Goal: Transaction & Acquisition: Book appointment/travel/reservation

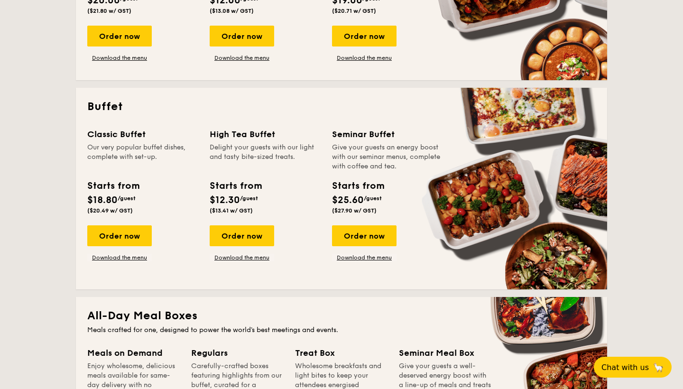
scroll to position [342, 0]
click at [135, 234] on div "Order now" at bounding box center [119, 235] width 64 height 21
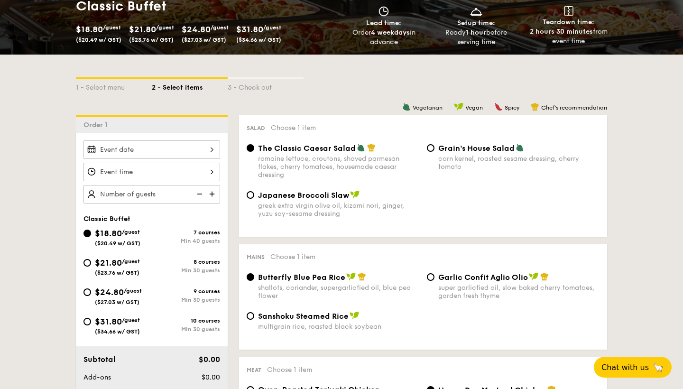
scroll to position [174, 0]
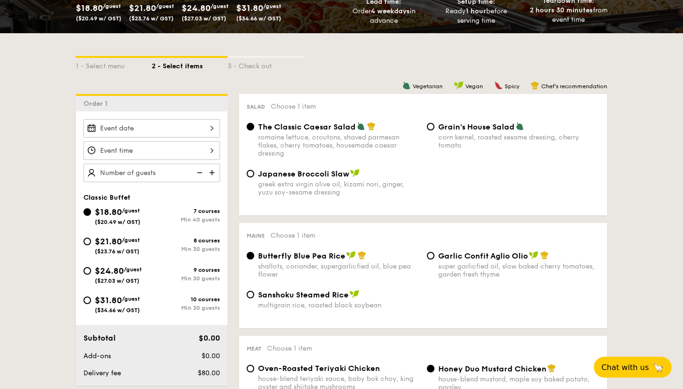
click at [91, 298] on div "$31.80 /guest ($34.66 w/ GST)" at bounding box center [117, 304] width 68 height 20
click at [91, 298] on input "$31.80 /guest ($34.66 w/ GST) 10 courses Min 30 guests" at bounding box center [87, 300] width 8 height 8
radio input "true"
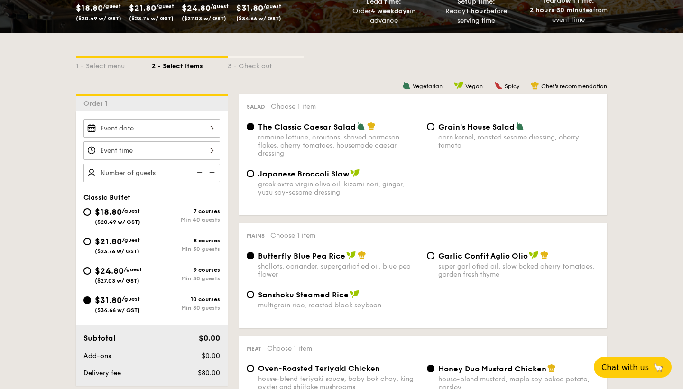
radio input "true"
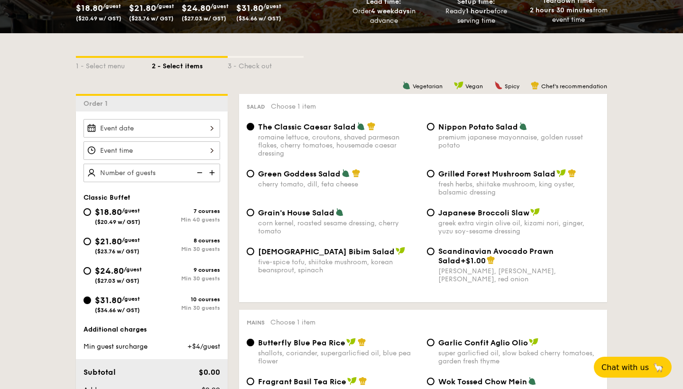
click at [179, 122] on div "2025 Aug [DATE] Tue Wed Thu Fri Sat Sun 1 2 3 4 5 6 7 8 9 10 11 12 13 14 15 16 …" at bounding box center [151, 128] width 137 height 18
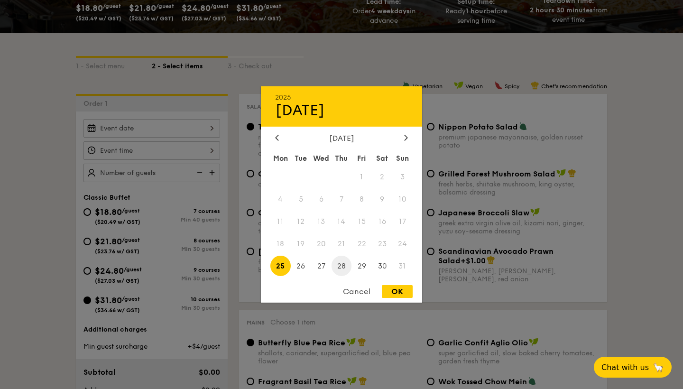
click at [344, 266] on span "28" at bounding box center [341, 266] width 20 height 20
click at [392, 292] on div "OK" at bounding box center [397, 291] width 31 height 13
type input "[DATE]"
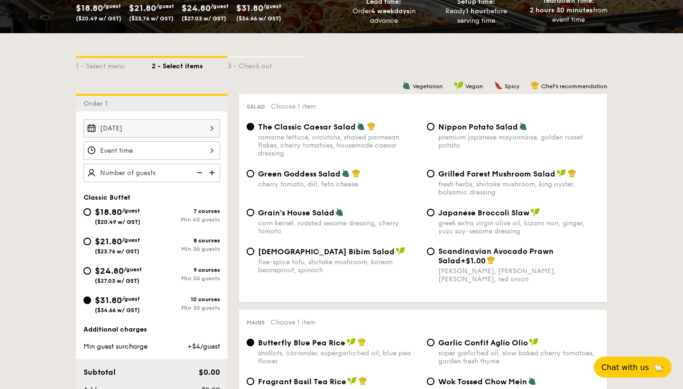
click at [146, 150] on div at bounding box center [151, 150] width 137 height 18
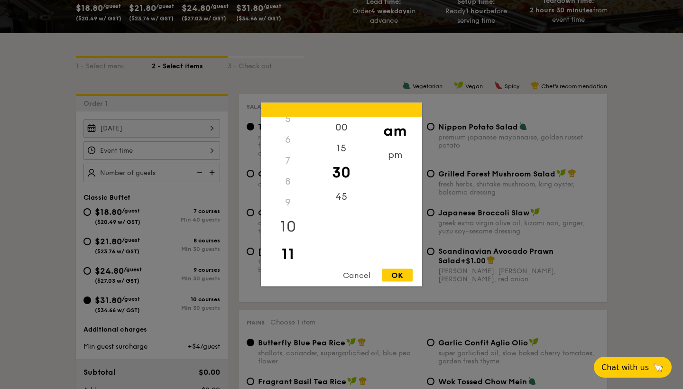
scroll to position [112, 0]
click at [392, 159] on div "pm" at bounding box center [395, 159] width 54 height 28
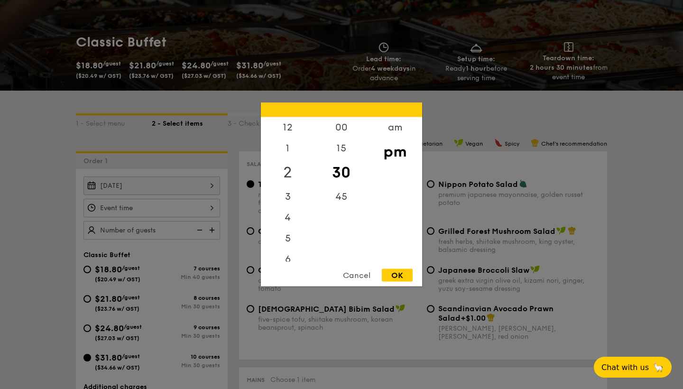
scroll to position [0, 0]
click at [284, 131] on div "12" at bounding box center [288, 131] width 54 height 28
click at [399, 275] on div "OK" at bounding box center [397, 275] width 31 height 13
type input "12:30PM"
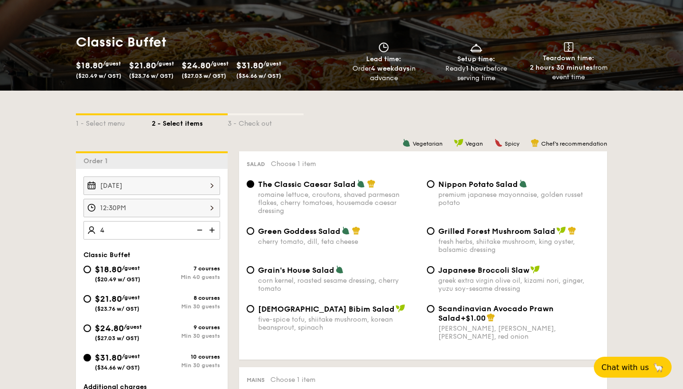
type input "45"
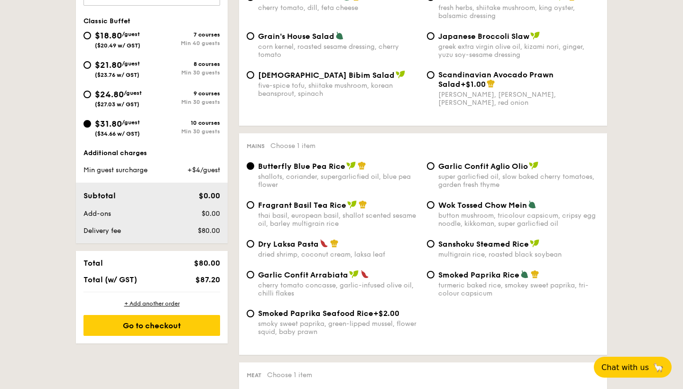
scroll to position [194, 0]
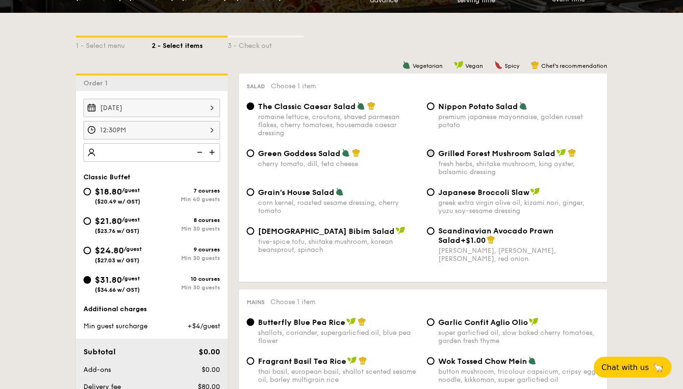
click at [434, 152] on input "Grilled Forest Mushroom Salad fresh herbs, shiitake mushroom, king oyster, bals…" at bounding box center [431, 153] width 8 height 8
radio input "true"
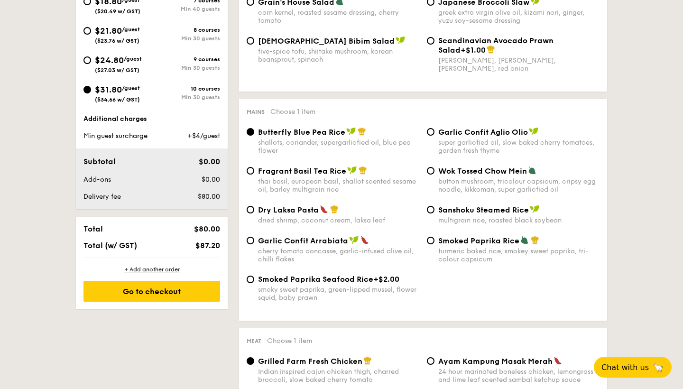
scroll to position [438, 0]
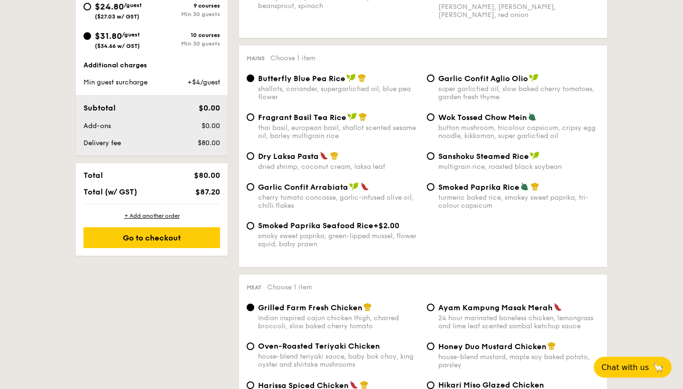
click at [254, 159] on div "Dry Laksa Pasta dried shrimp, coconut cream, laksa leaf" at bounding box center [333, 160] width 180 height 19
click at [248, 156] on input "Dry Laksa Pasta dried shrimp, coconut cream, laksa leaf" at bounding box center [251, 156] width 8 height 8
radio input "true"
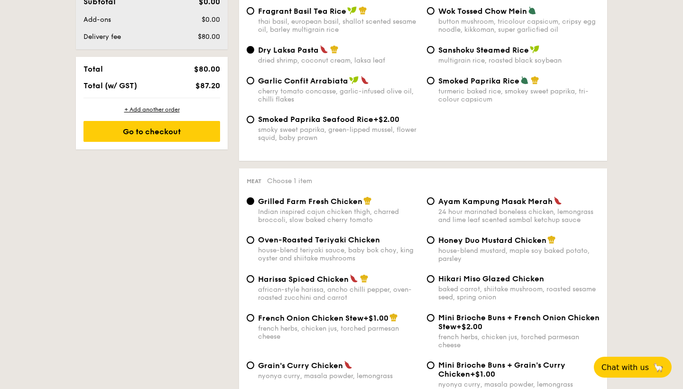
scroll to position [580, 0]
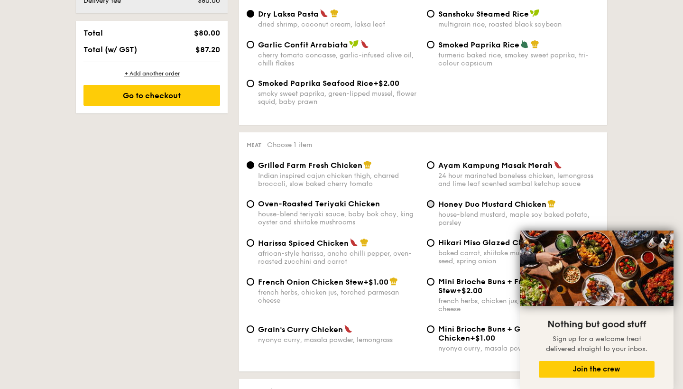
click at [432, 203] on input "Honey Duo Mustard Chicken house-blend mustard, maple soy baked potato, parsley" at bounding box center [431, 204] width 8 height 8
radio input "true"
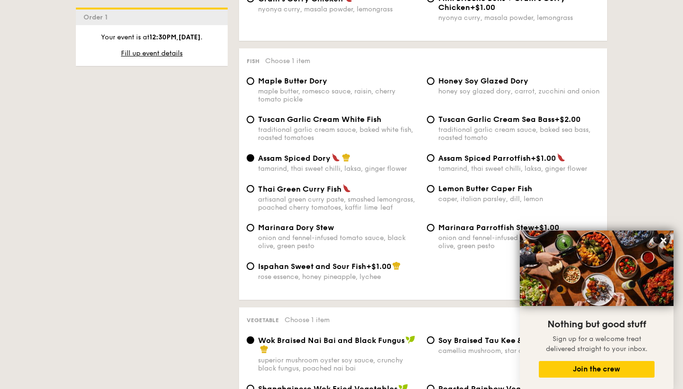
scroll to position [911, 0]
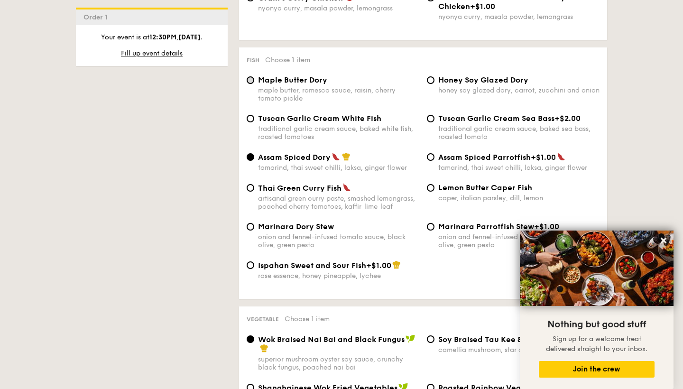
click at [250, 81] on input "Maple Butter Dory maple butter, romesco sauce, raisin, cherry tomato pickle" at bounding box center [251, 80] width 8 height 8
radio input "true"
